Goal: Information Seeking & Learning: Learn about a topic

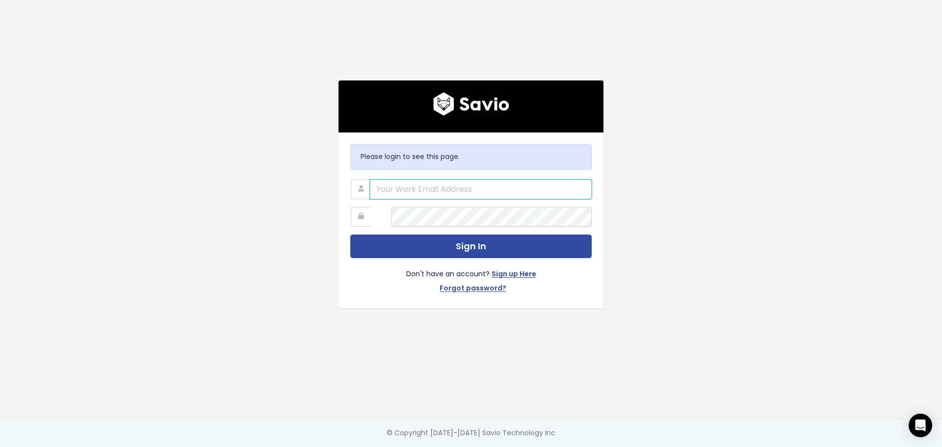
drag, startPoint x: 477, startPoint y: 176, endPoint x: 476, endPoint y: 182, distance: 6.5
click at [477, 180] on input "email" at bounding box center [481, 190] width 222 height 20
type input "[PERSON_NAME][EMAIL_ADDRESS][DOMAIN_NAME]"
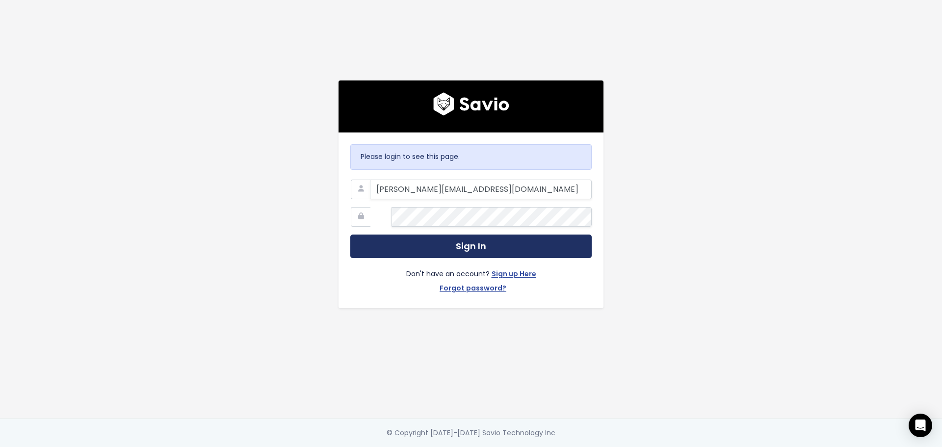
click at [434, 241] on button "Sign In" at bounding box center [470, 246] width 241 height 24
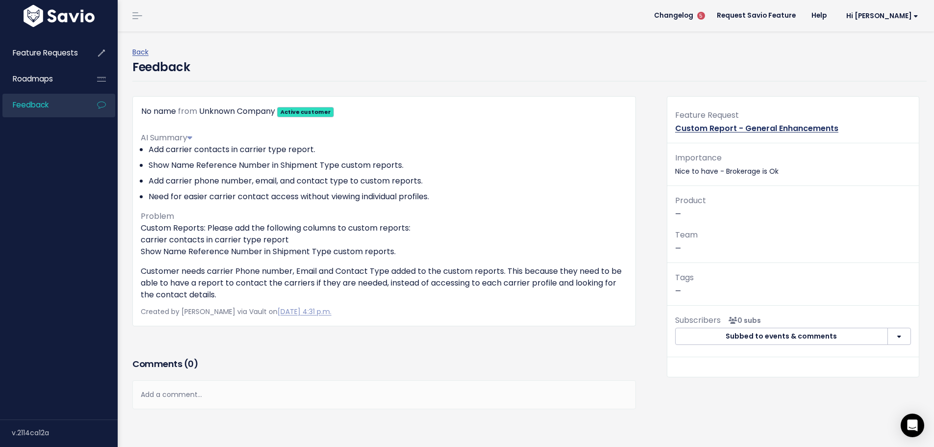
click at [746, 134] on link "Custom Report - General Enhancements" at bounding box center [756, 128] width 163 height 11
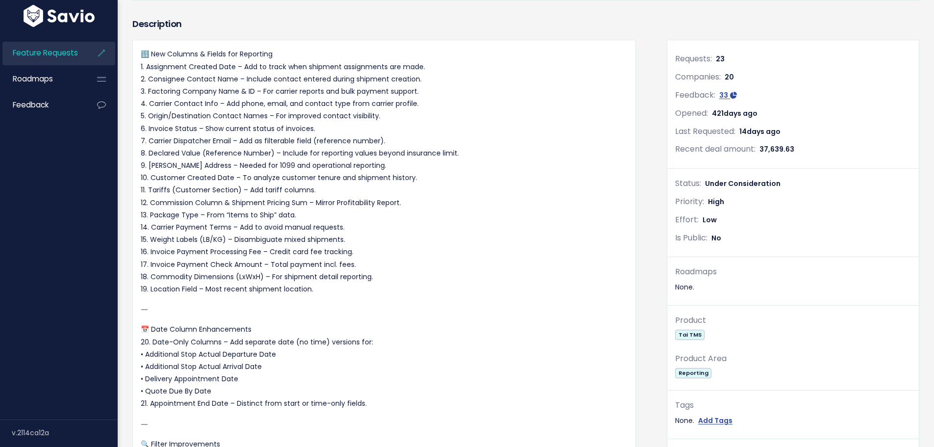
scroll to position [147, 0]
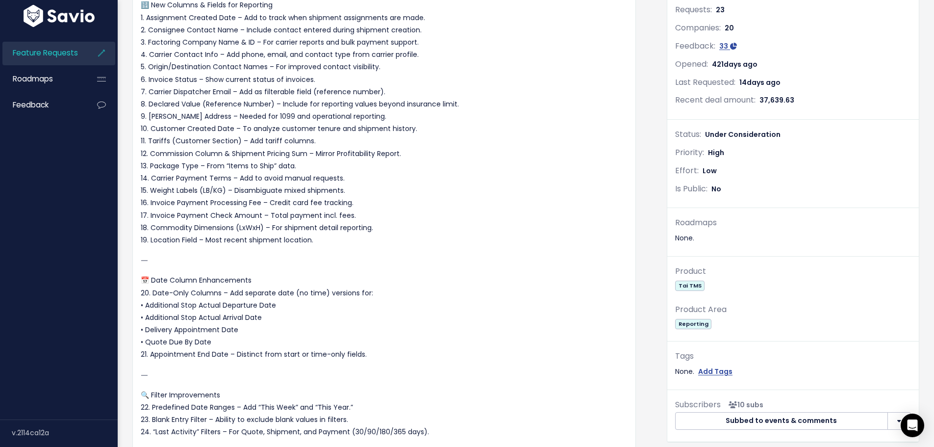
drag, startPoint x: 559, startPoint y: 5, endPoint x: 554, endPoint y: 3, distance: 5.7
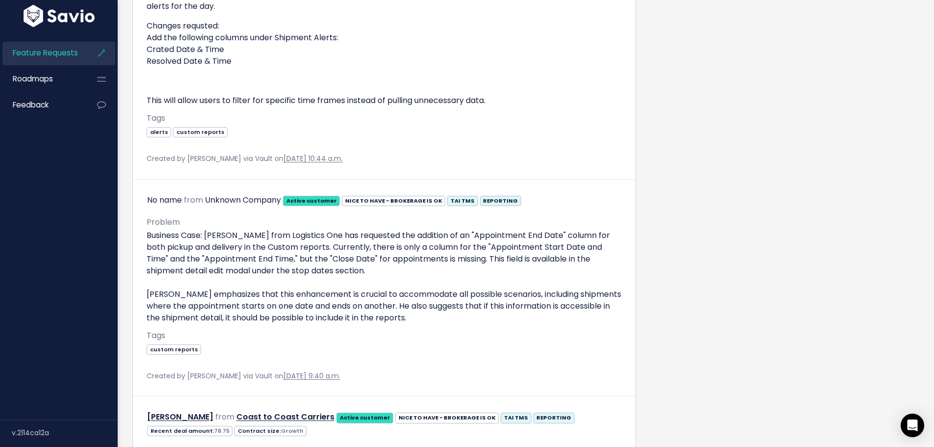
scroll to position [1455, 0]
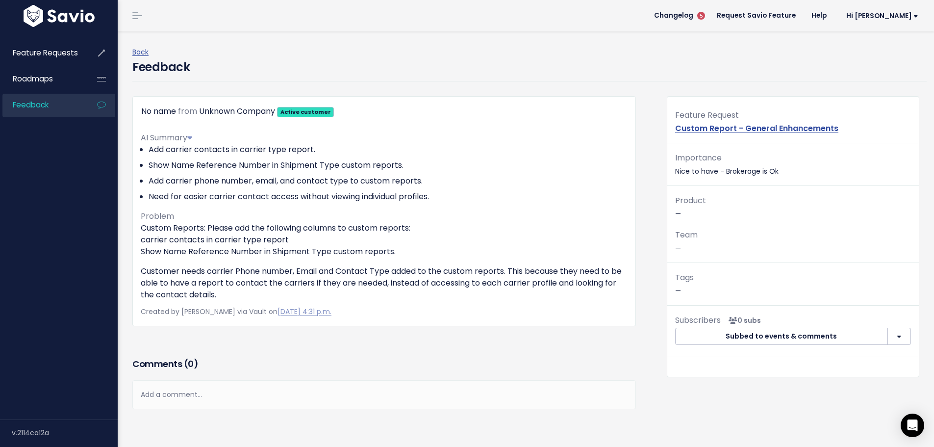
scroll to position [20, 0]
